Goal: Task Accomplishment & Management: Use online tool/utility

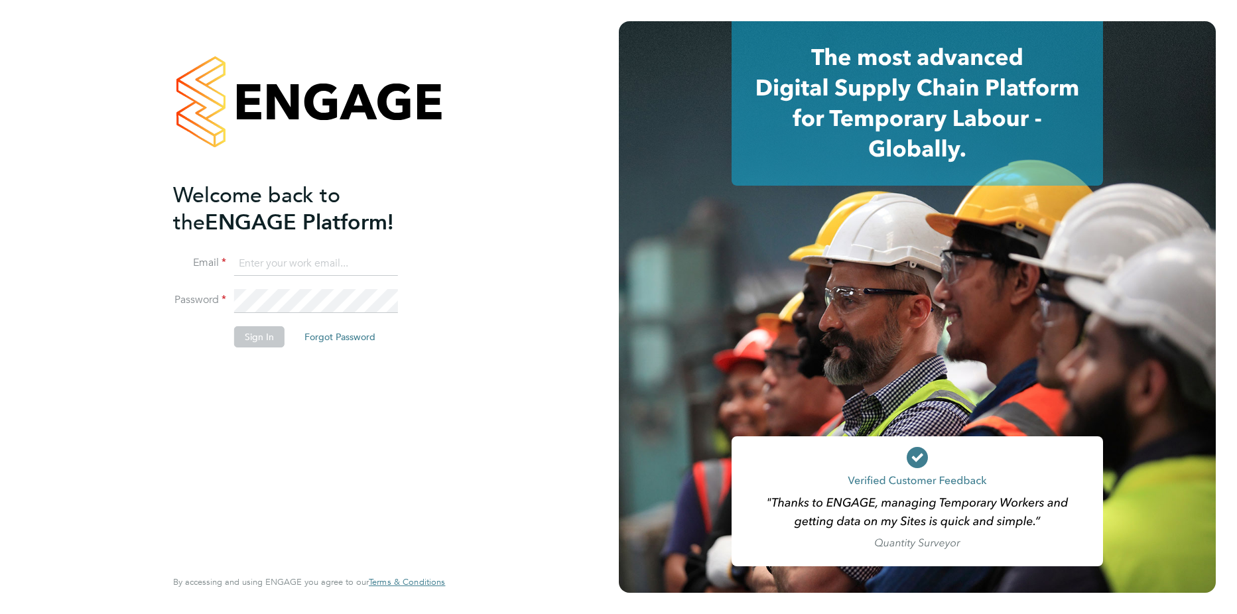
type input "marian.chitimus@vistry.co.uk"
click at [260, 334] on button "Sign In" at bounding box center [259, 336] width 50 height 21
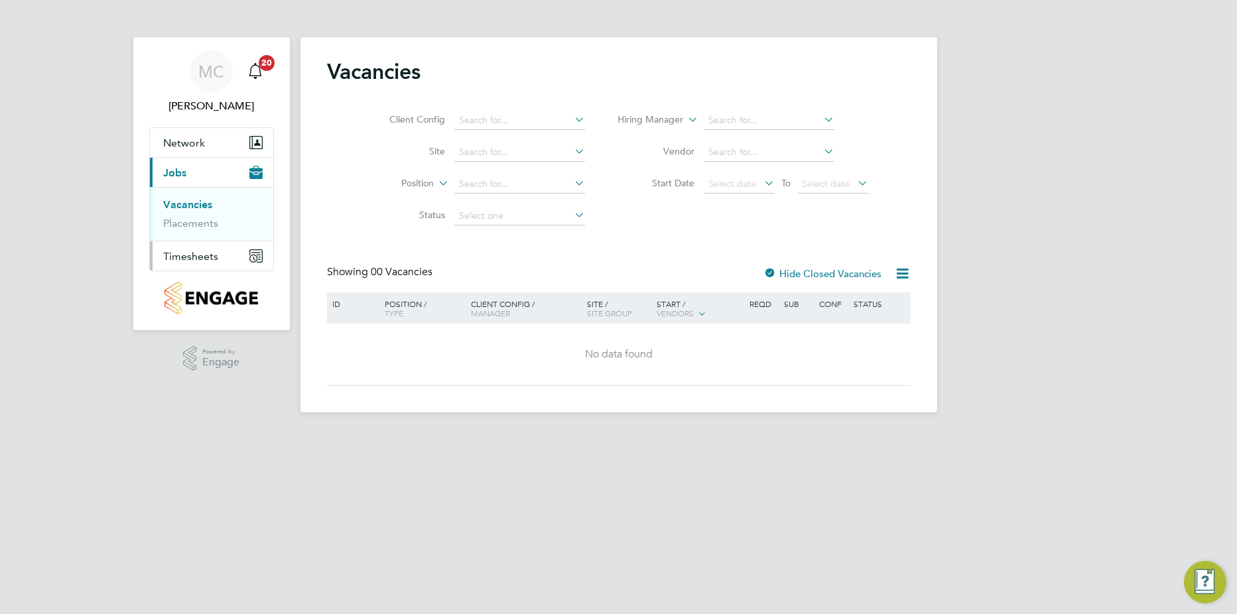
click at [195, 255] on span "Timesheets" at bounding box center [190, 256] width 55 height 13
click at [196, 254] on span "Timesheets" at bounding box center [190, 256] width 55 height 13
click at [207, 233] on link "Timesheets" at bounding box center [190, 234] width 55 height 13
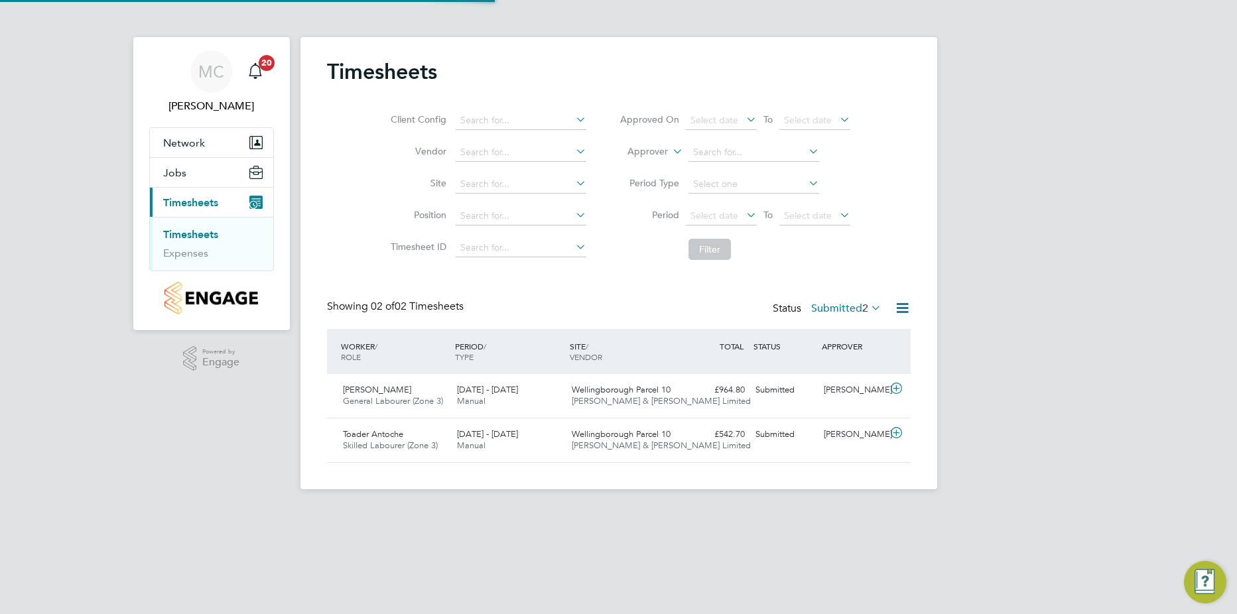
scroll to position [34, 115]
click at [868, 310] on icon at bounding box center [868, 307] width 0 height 19
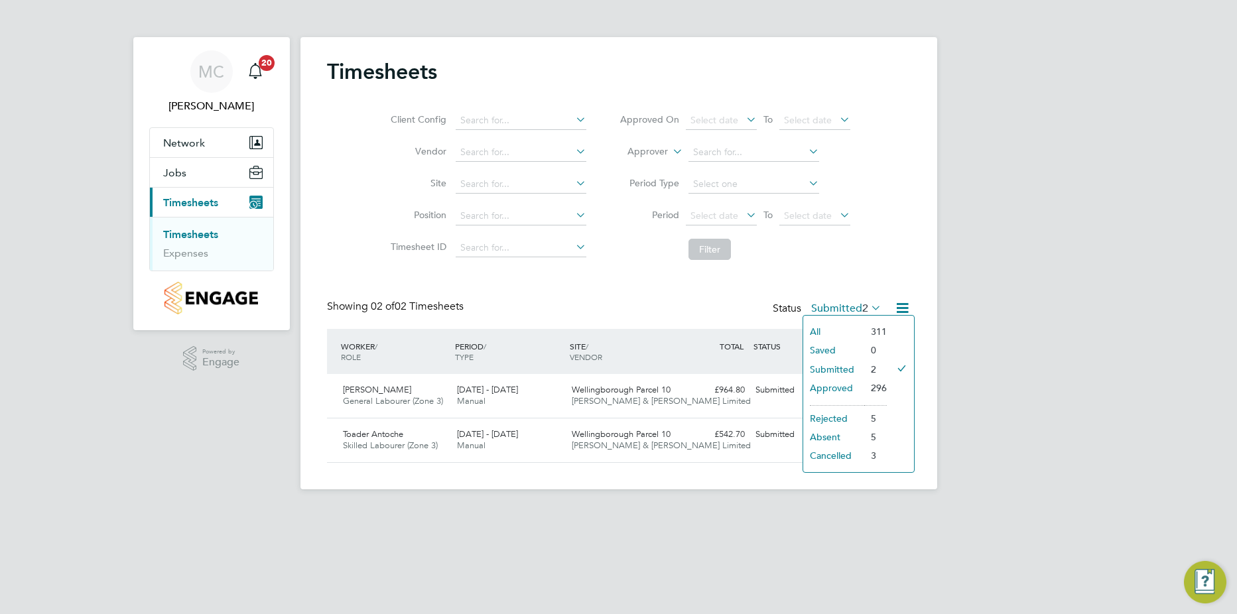
click at [957, 269] on div "MC [PERSON_NAME] Notifications 20 Applications: Network Team Members Sites Jobs…" at bounding box center [618, 255] width 1237 height 511
